Goal: Transaction & Acquisition: Obtain resource

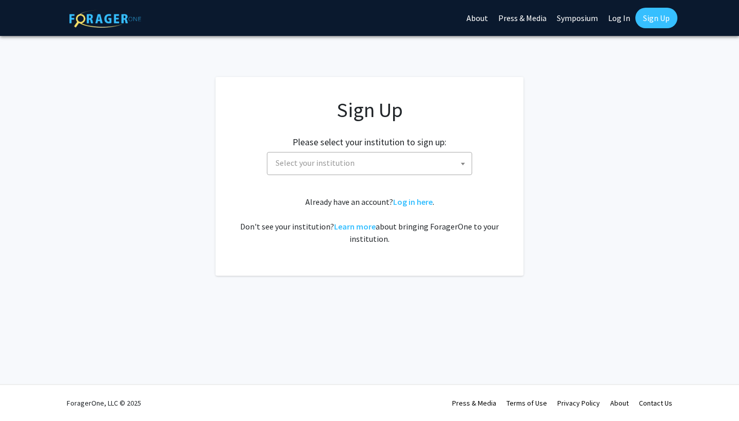
click at [297, 167] on span "Select your institution" at bounding box center [372, 162] width 200 height 21
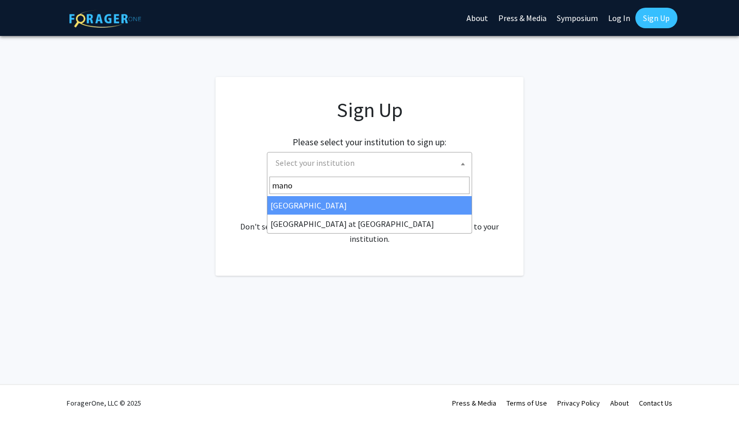
type input "manoa"
select select "18"
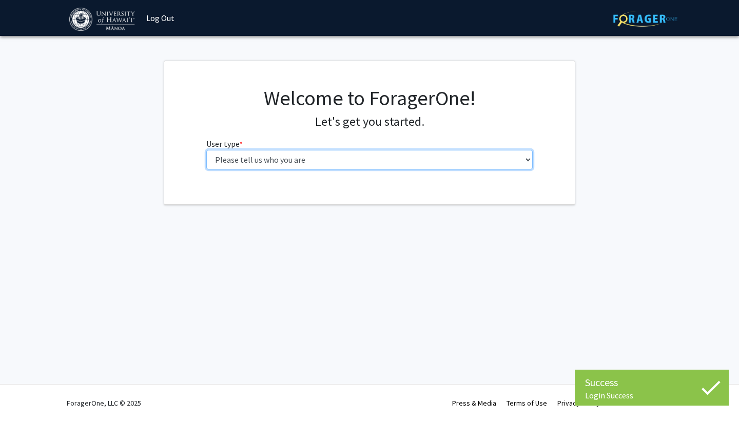
select select "1: undergrad"
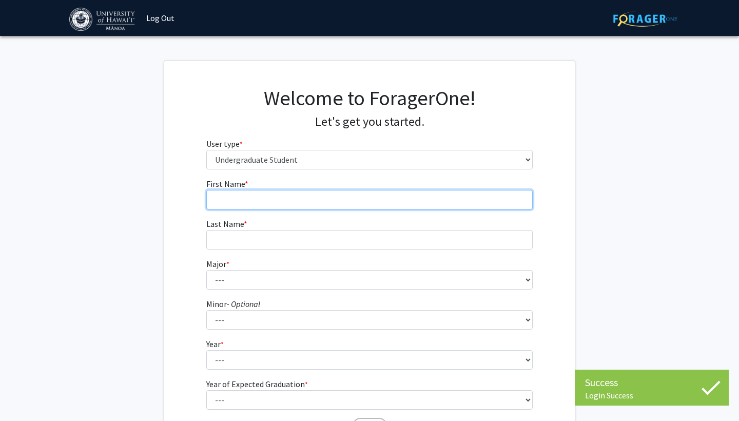
click at [381, 206] on input "First Name * required" at bounding box center [369, 200] width 327 height 20
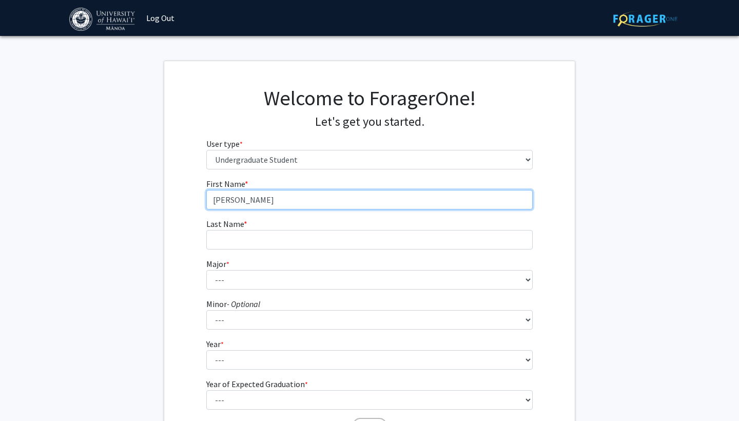
type input "[PERSON_NAME]"
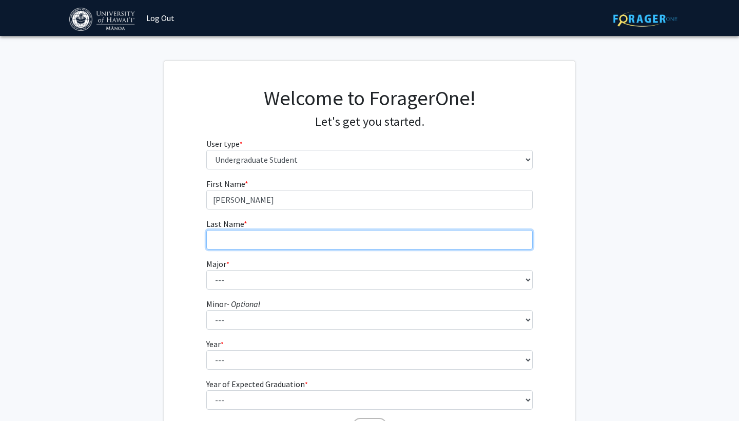
click at [349, 240] on input "Last Name * required" at bounding box center [369, 240] width 327 height 20
click at [349, 240] on input "Terebenkov" at bounding box center [369, 240] width 327 height 20
type input "Terebenkov"
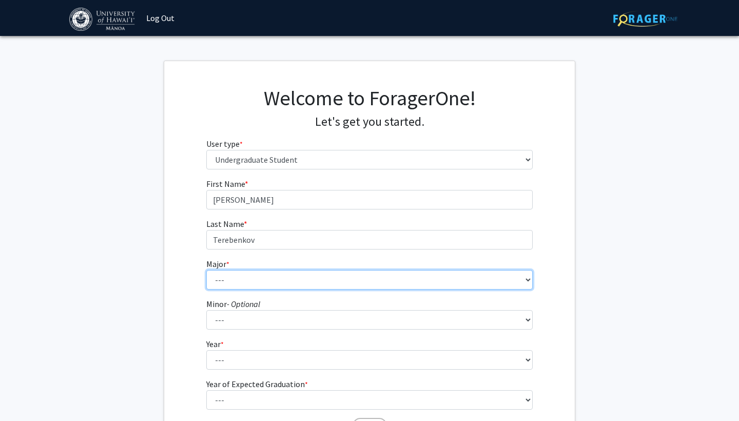
select select "40: 1422"
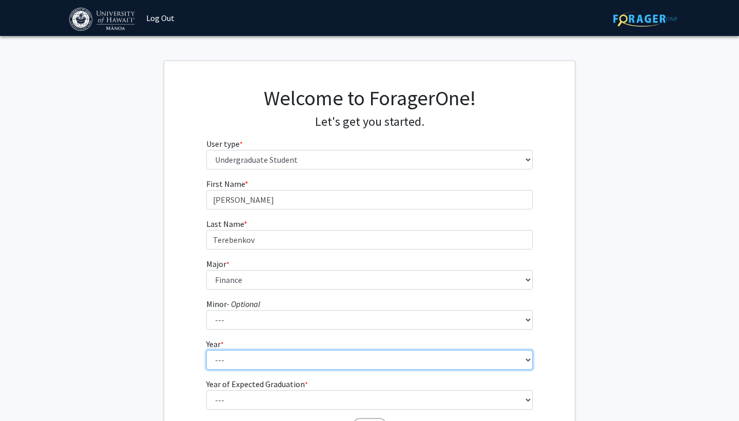
select select "4: senior"
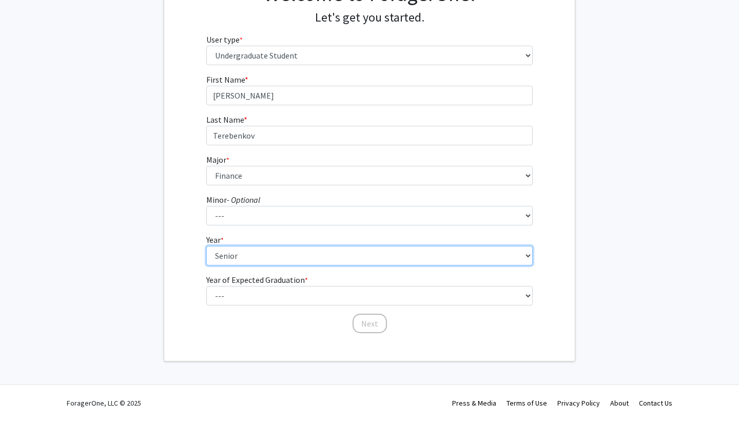
scroll to position [104, 0]
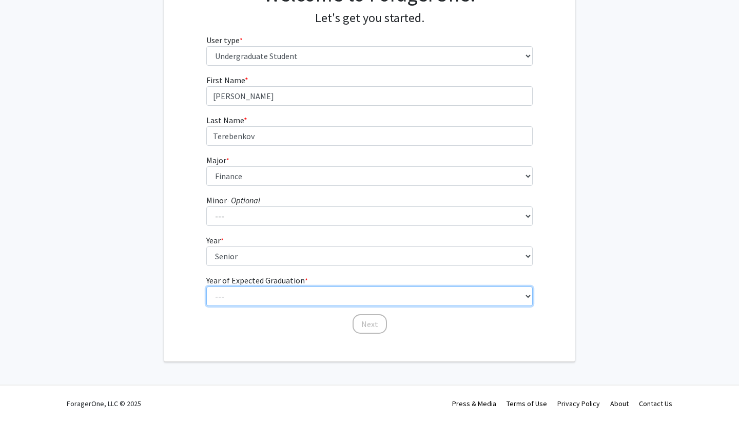
select select "2: 2026"
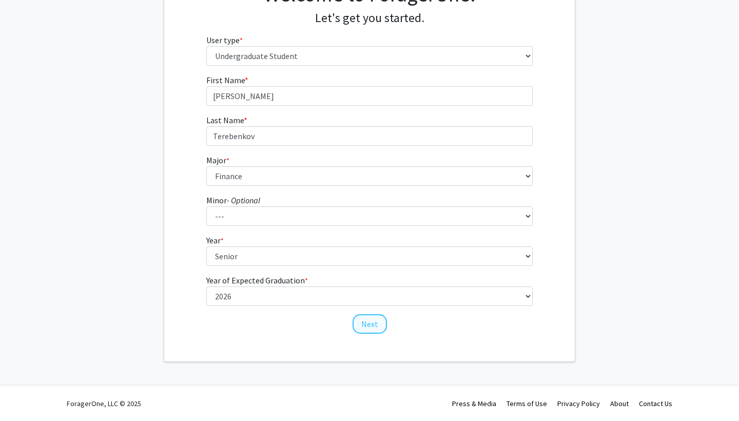
click at [376, 325] on button "Next" at bounding box center [370, 324] width 34 height 20
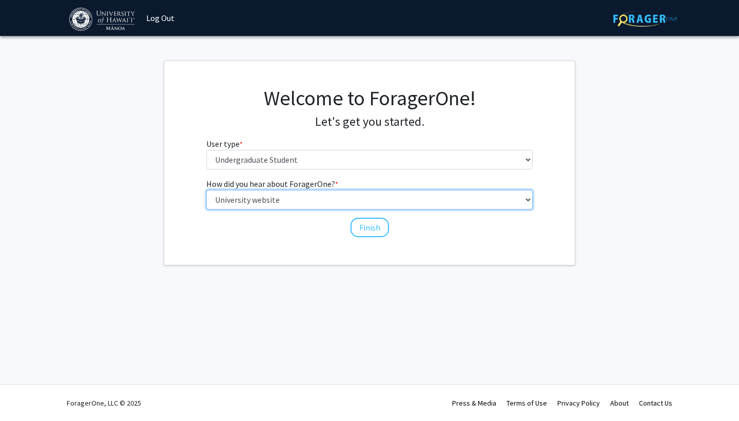
select select "4: university_email"
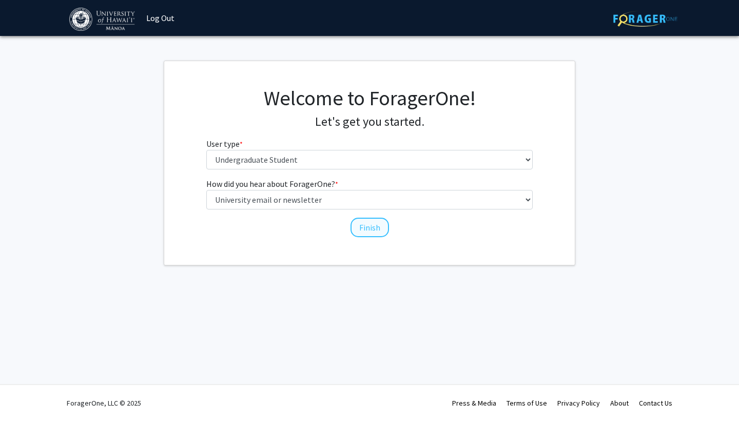
click at [364, 225] on button "Finish" at bounding box center [370, 228] width 38 height 20
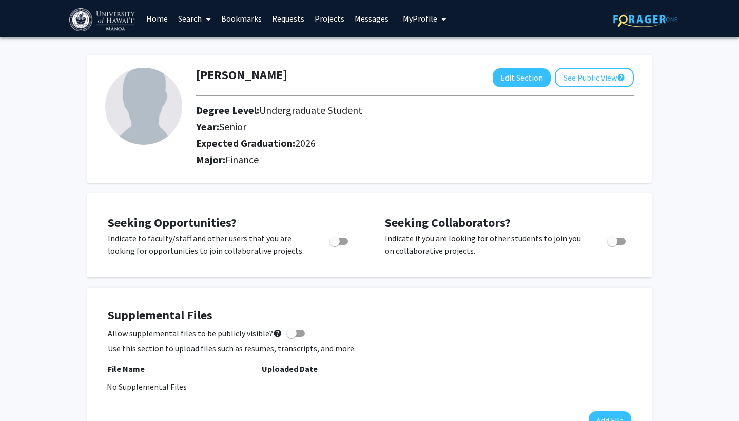
click at [337, 242] on span "Toggle" at bounding box center [334, 241] width 10 height 10
click at [335, 245] on input "Are you actively seeking opportunities?" at bounding box center [334, 245] width 1 height 1
checkbox input "true"
click at [612, 241] on span "Toggle" at bounding box center [612, 241] width 10 height 10
click at [612, 245] on input "Would you like to receive other student requests to work with you?" at bounding box center [612, 245] width 1 height 1
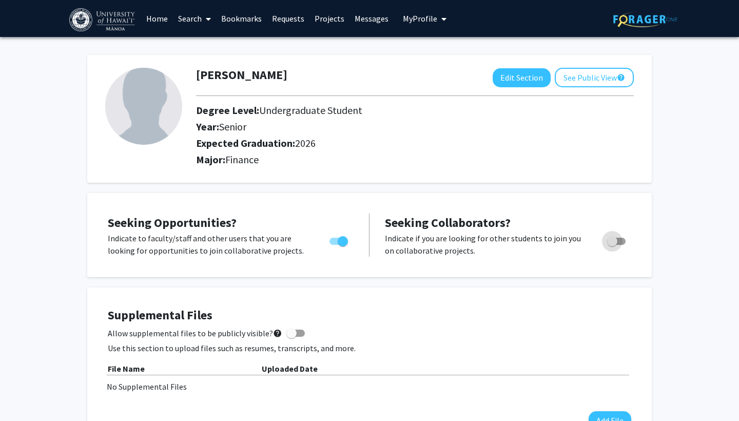
checkbox input "true"
click at [320, 15] on link "Projects" at bounding box center [329, 19] width 40 height 36
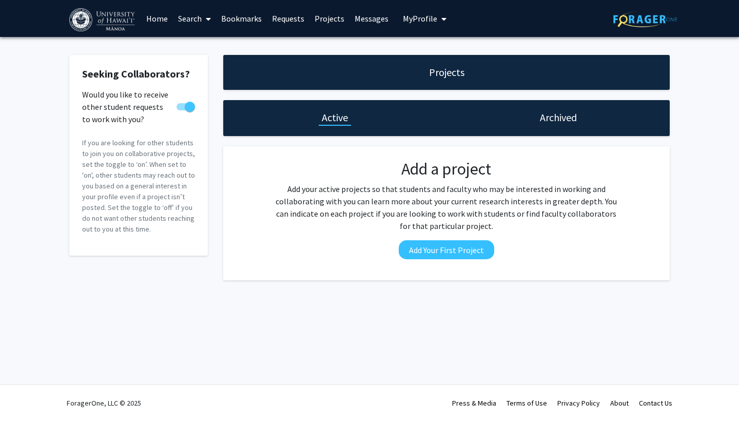
click at [436, 80] on h1 "Projects" at bounding box center [446, 72] width 35 height 14
click at [448, 71] on h1 "Projects" at bounding box center [446, 72] width 35 height 14
click at [209, 13] on span at bounding box center [206, 19] width 9 height 36
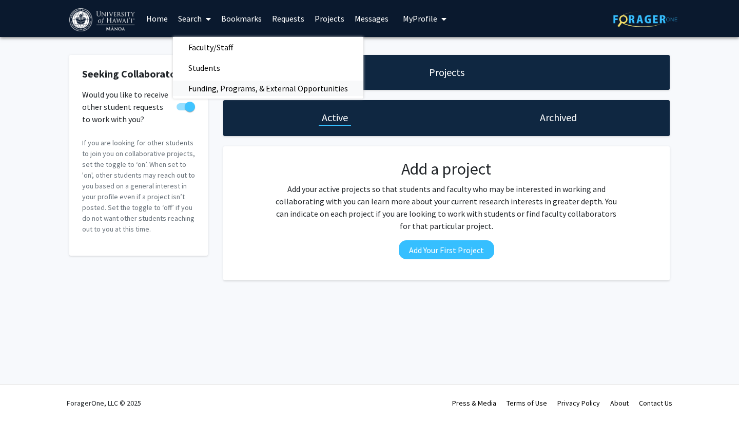
click at [211, 83] on span "Funding, Programs, & External Opportunities" at bounding box center [268, 88] width 190 height 21
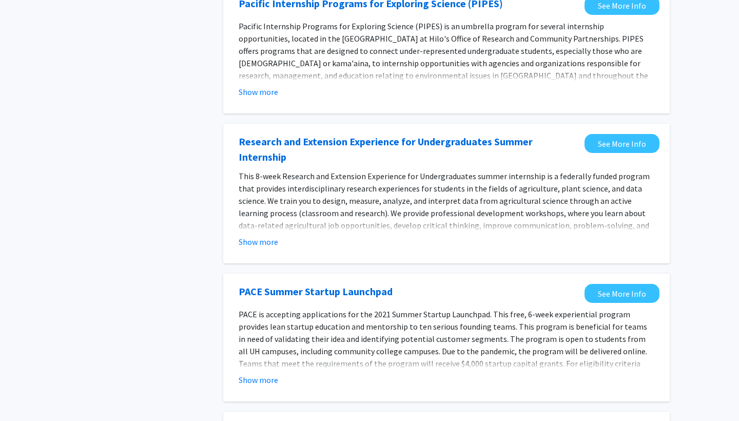
scroll to position [407, 0]
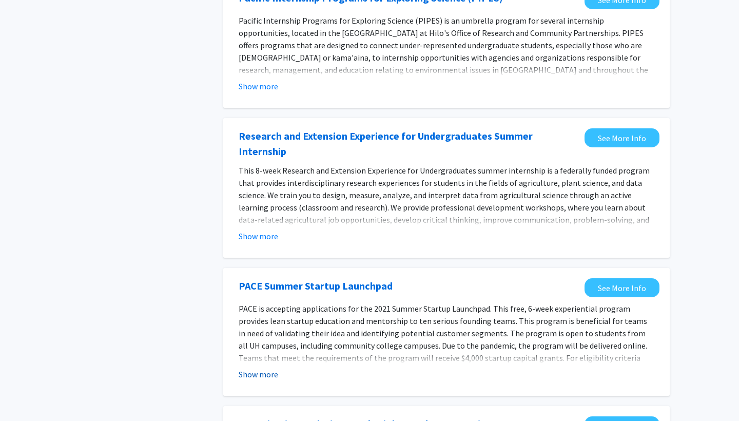
click at [249, 368] on button "Show more" at bounding box center [259, 374] width 40 height 12
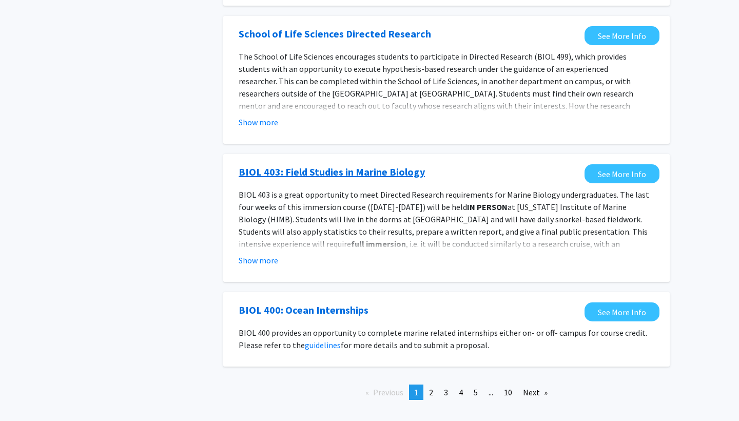
scroll to position [1043, 0]
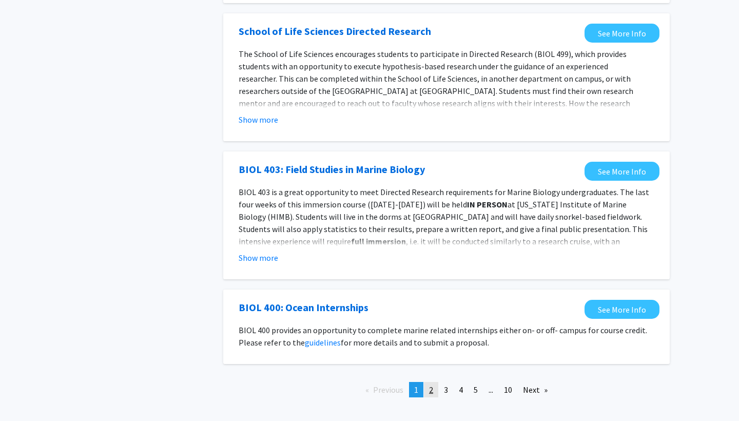
click at [429, 384] on span "2" at bounding box center [431, 389] width 4 height 10
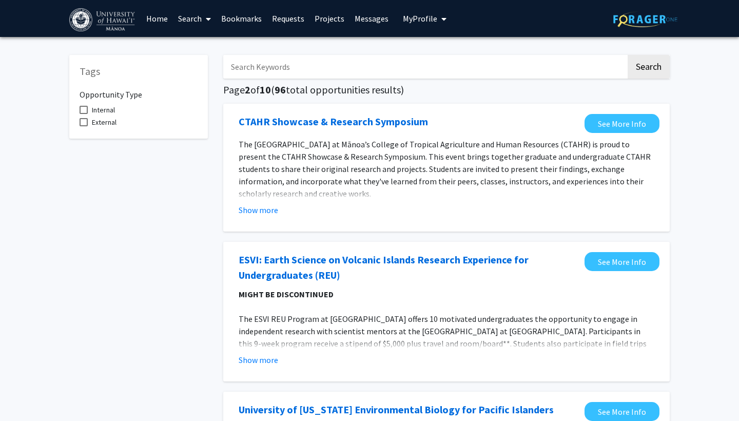
click at [393, 71] on input "Search Keywords" at bounding box center [424, 67] width 403 height 24
click at [648, 68] on button "Search" at bounding box center [649, 67] width 42 height 24
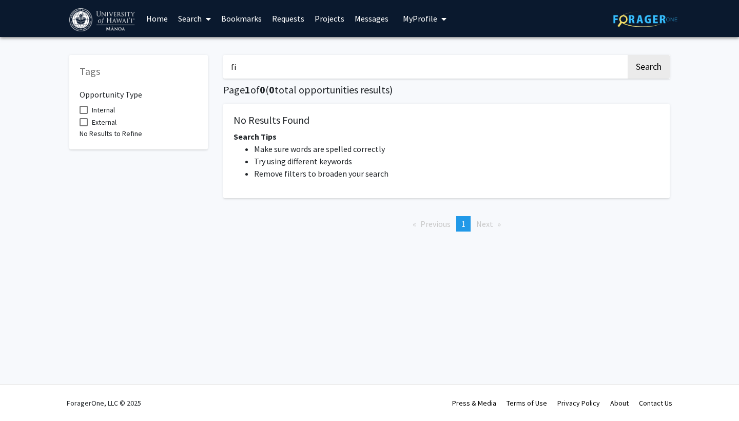
type input "f"
click at [648, 68] on button "Search" at bounding box center [649, 67] width 42 height 24
click at [658, 75] on button "Search" at bounding box center [649, 67] width 42 height 24
click at [554, 61] on input "marketing" at bounding box center [424, 67] width 403 height 24
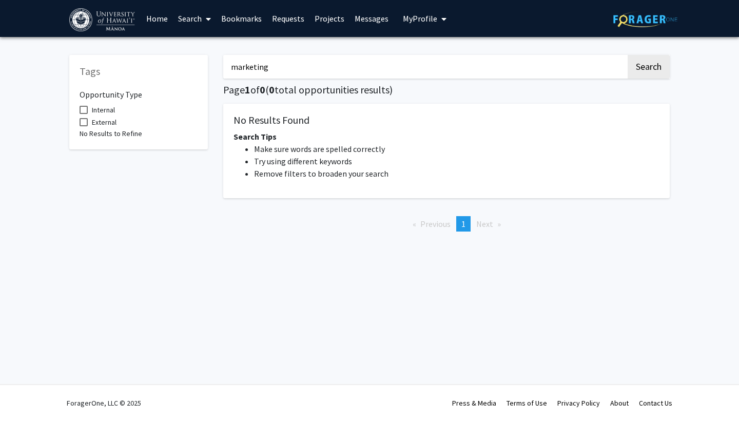
click at [554, 61] on input "marketing" at bounding box center [424, 67] width 403 height 24
click at [648, 68] on button "Search" at bounding box center [649, 67] width 42 height 24
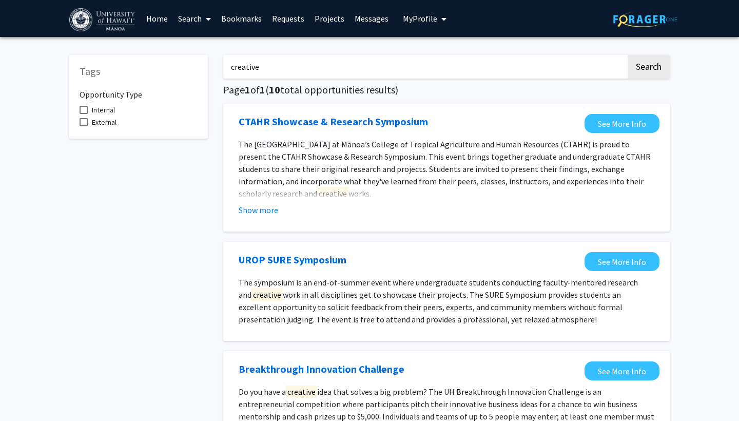
click at [414, 74] on input "creative" at bounding box center [424, 67] width 403 height 24
type input "internship"
click at [648, 68] on button "Search" at bounding box center [649, 67] width 42 height 24
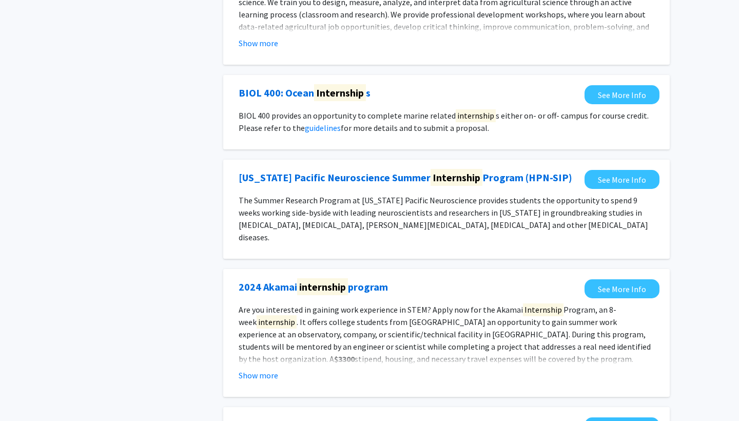
scroll to position [337, 0]
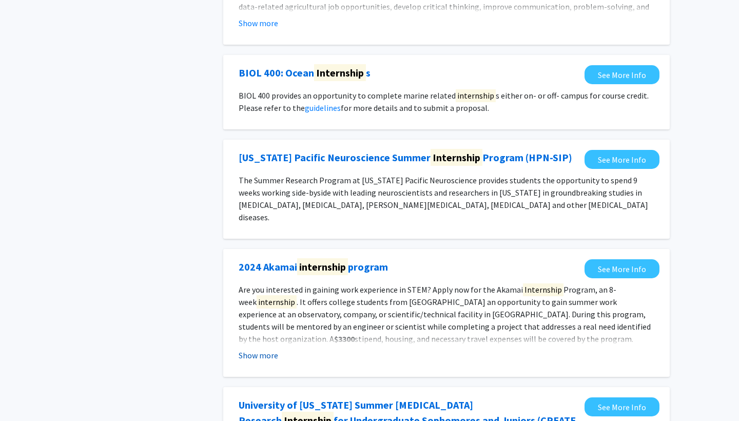
click at [275, 349] on button "Show more" at bounding box center [259, 355] width 40 height 12
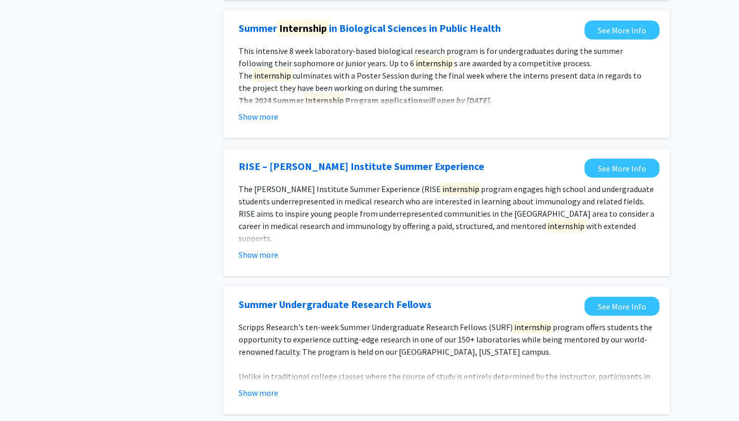
scroll to position [1013, 0]
